Goal: Contribute content: Add original content to the website for others to see

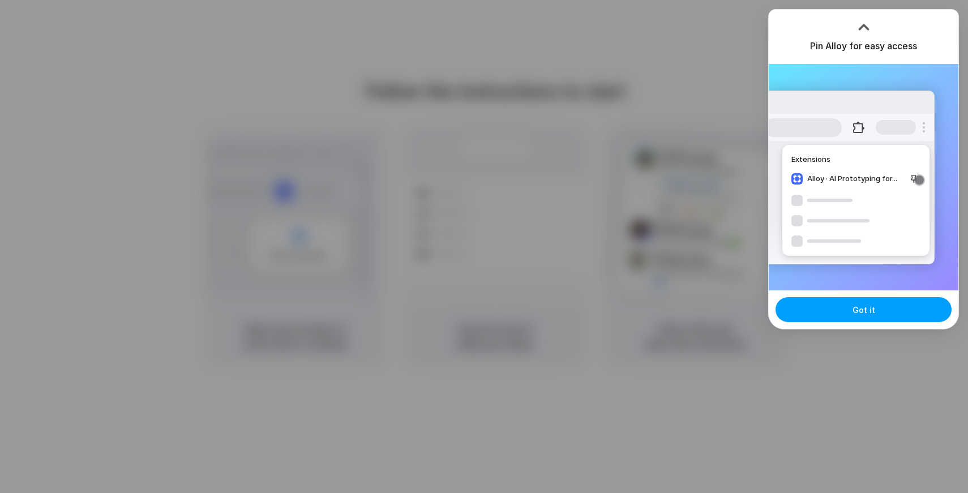
click at [851, 313] on button "Got it" at bounding box center [864, 309] width 176 height 25
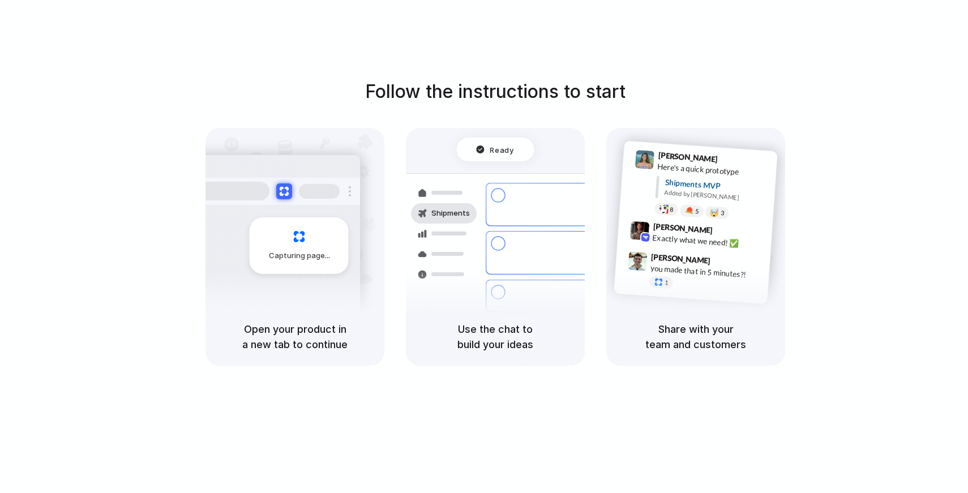
click at [475, 300] on div "Shipments" at bounding box center [435, 253] width 83 height 159
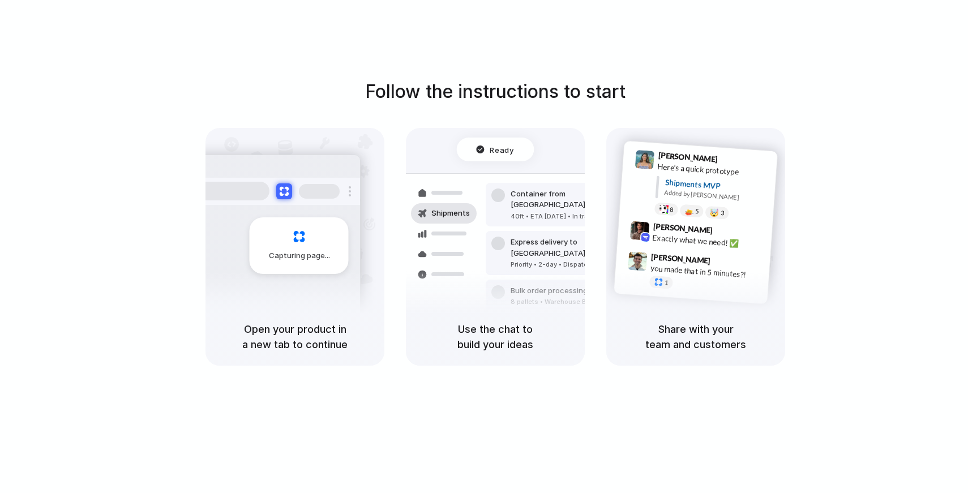
click at [294, 336] on h5 "Open your product in a new tab to continue" at bounding box center [295, 337] width 152 height 31
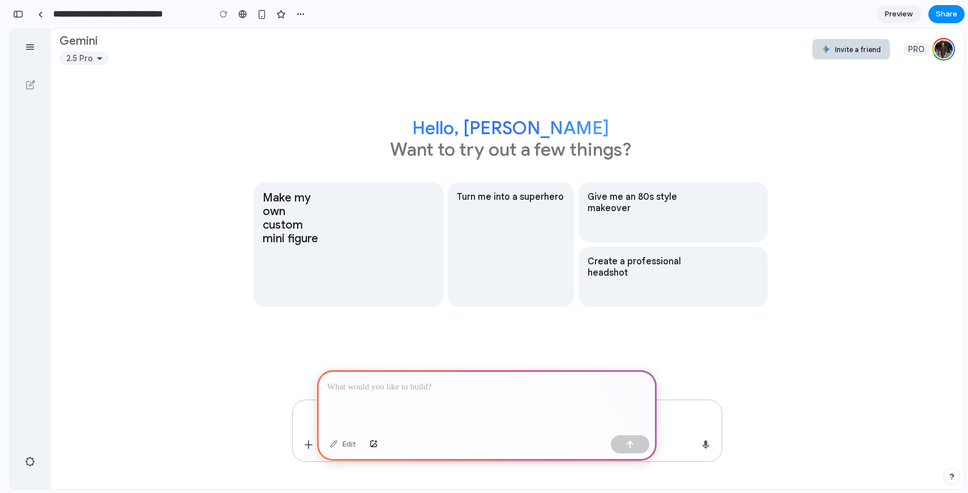
click at [941, 52] on link "Google Account: Shubham Sachdeva \a(shubham.sachdeva10@gmail.com)" at bounding box center [944, 49] width 23 height 23
click at [842, 55] on span "Invite a friend" at bounding box center [852, 49] width 78 height 27
click at [825, 147] on infinite-scroller "Hello, Shubham Hello, Shubham Want to try out a few things? Make my own custom …" at bounding box center [507, 234] width 914 height 331
click at [360, 386] on p at bounding box center [486, 388] width 319 height 14
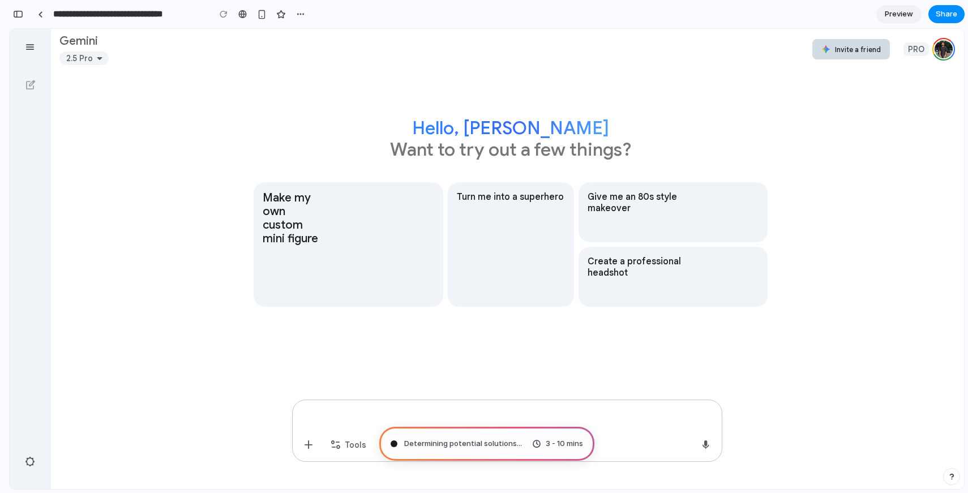
click at [536, 444] on div "3 - 10 mins" at bounding box center [557, 443] width 51 height 11
click at [554, 443] on span "3 - 10 mins" at bounding box center [564, 443] width 37 height 11
click at [103, 58] on mat-icon at bounding box center [100, 59] width 14 height 14
click at [96, 60] on mat-icon at bounding box center [100, 59] width 14 height 14
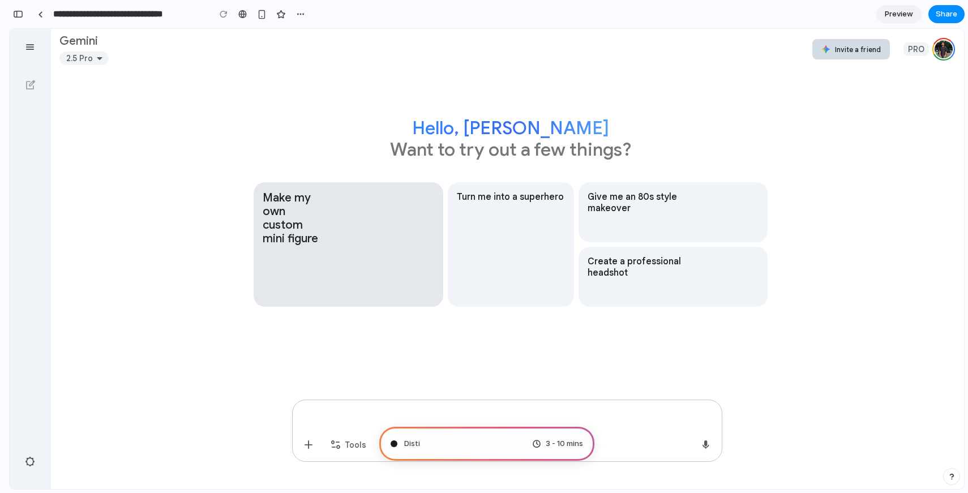
click at [352, 231] on button "Make my own custom mini figure" at bounding box center [349, 244] width 190 height 125
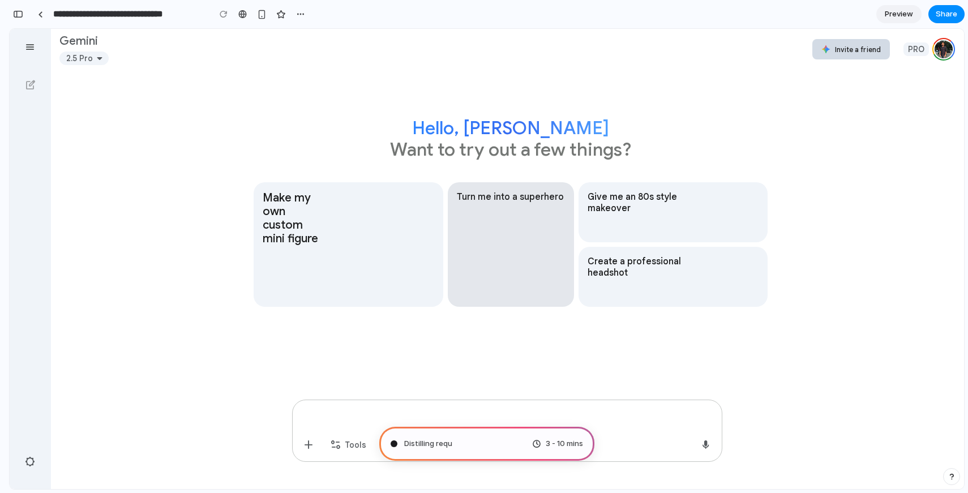
click at [543, 217] on button "Turn me into a superhero" at bounding box center [511, 244] width 126 height 125
